Goal: Task Accomplishment & Management: Use online tool/utility

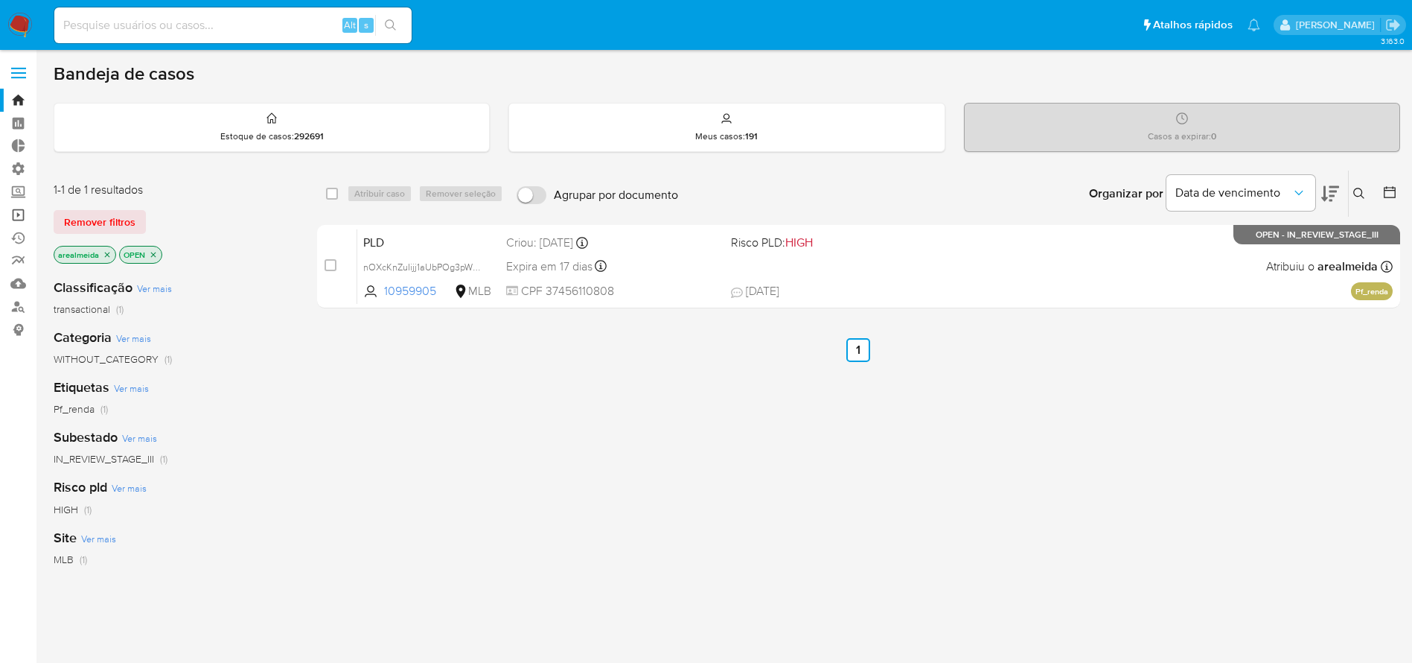
click at [19, 214] on link "Operações em massa" at bounding box center [88, 214] width 177 height 23
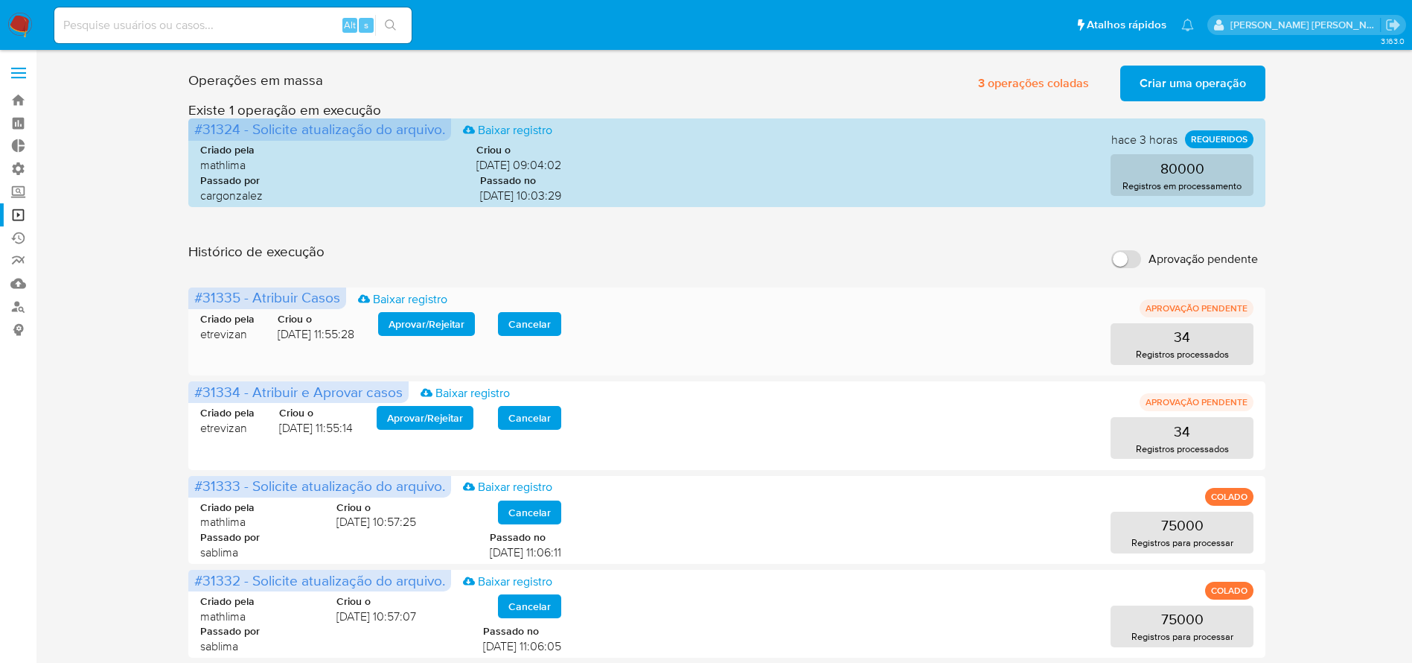
click at [436, 325] on span "Aprovar / Rejeitar" at bounding box center [427, 323] width 76 height 21
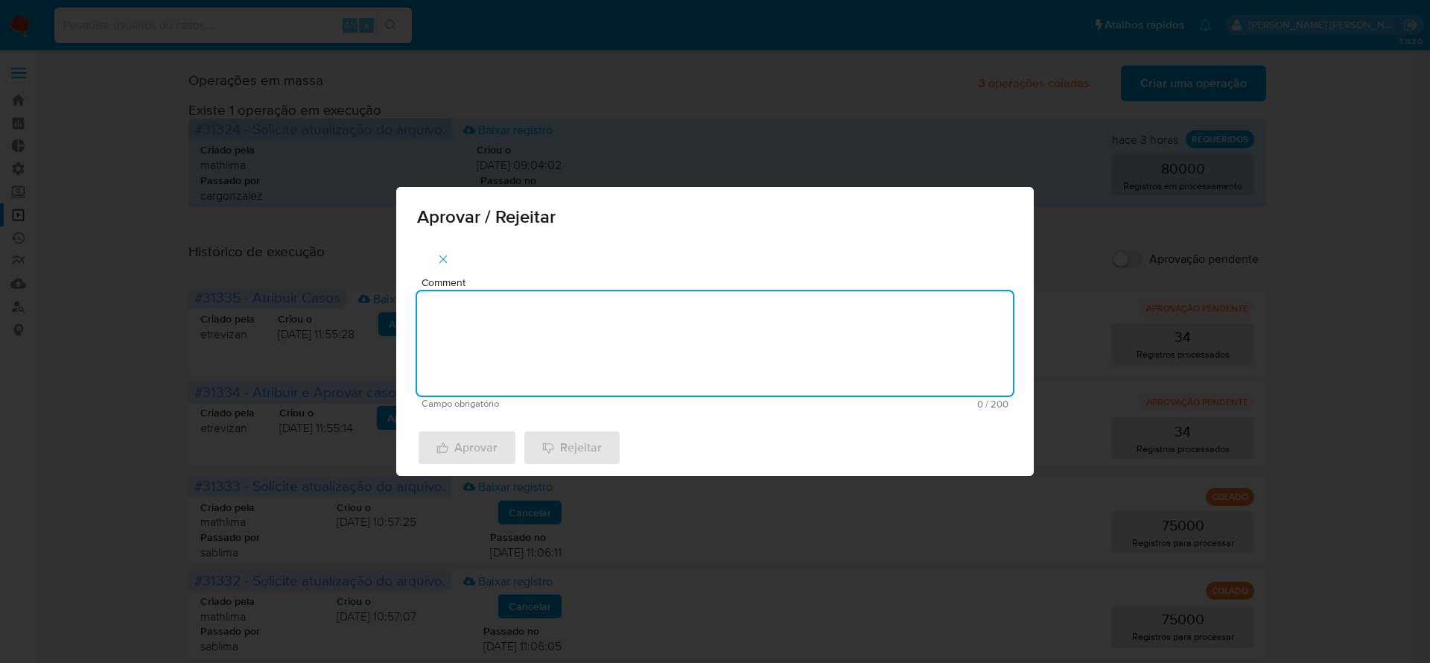
click at [459, 327] on textarea "Comment" at bounding box center [715, 343] width 596 height 104
type textarea "aprovado"
click at [454, 447] on span "Aprovar" at bounding box center [466, 447] width 61 height 33
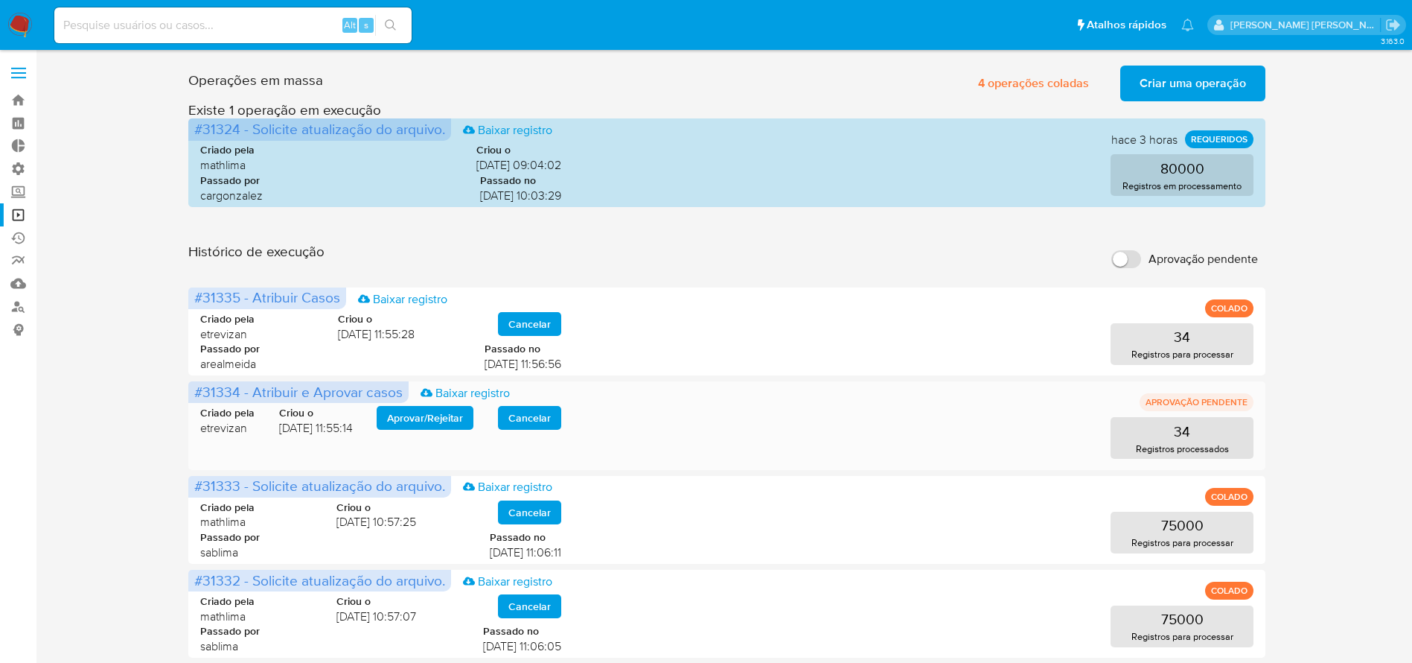
click at [441, 412] on span "Aprovar / Rejeitar" at bounding box center [425, 417] width 76 height 21
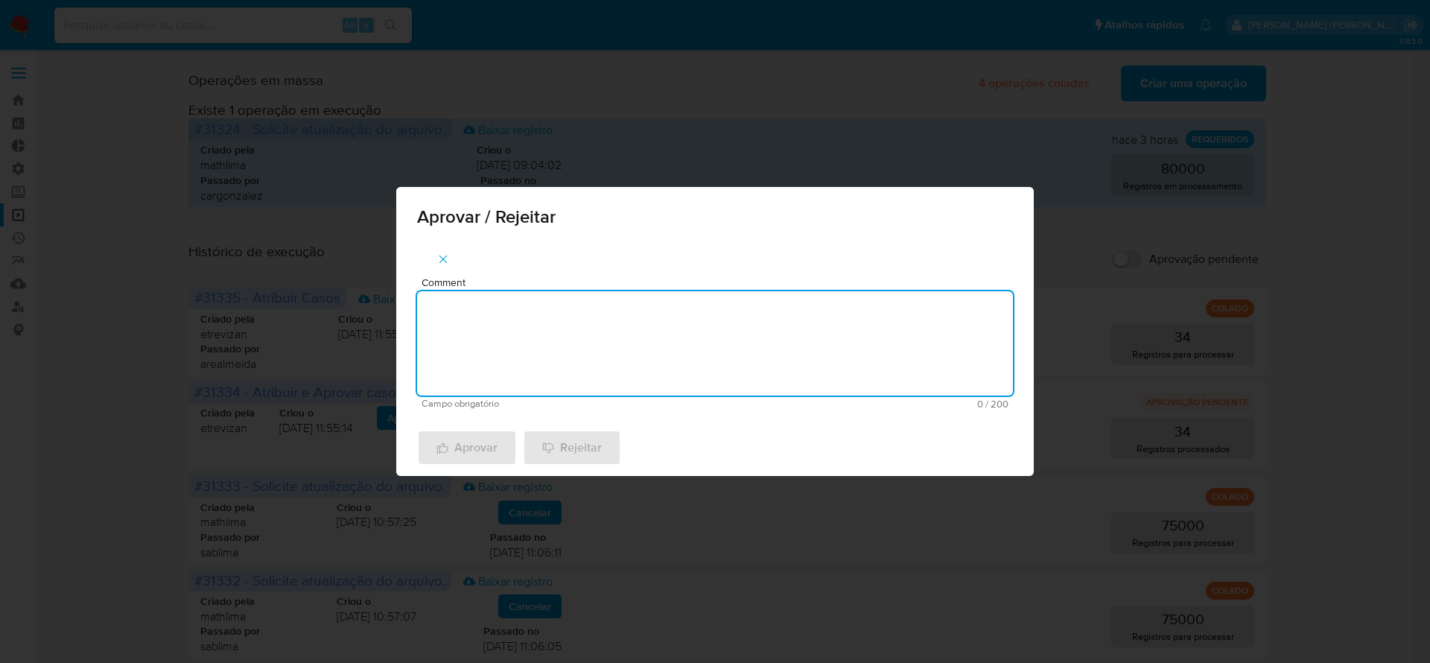
click at [465, 333] on textarea "Comment" at bounding box center [715, 343] width 596 height 104
type textarea "aprovado"
click at [459, 442] on span "Aprovar" at bounding box center [466, 447] width 61 height 33
